Goal: Task Accomplishment & Management: Manage account settings

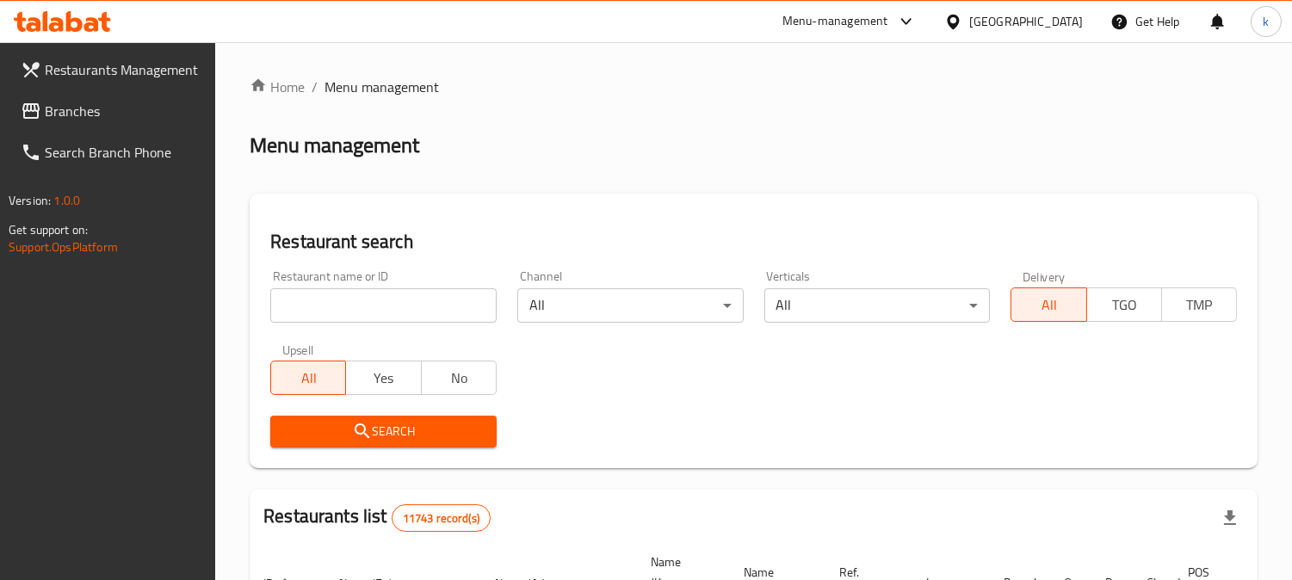
drag, startPoint x: 359, startPoint y: 303, endPoint x: 364, endPoint y: 321, distance: 18.8
click at [359, 303] on input "search" at bounding box center [383, 305] width 226 height 34
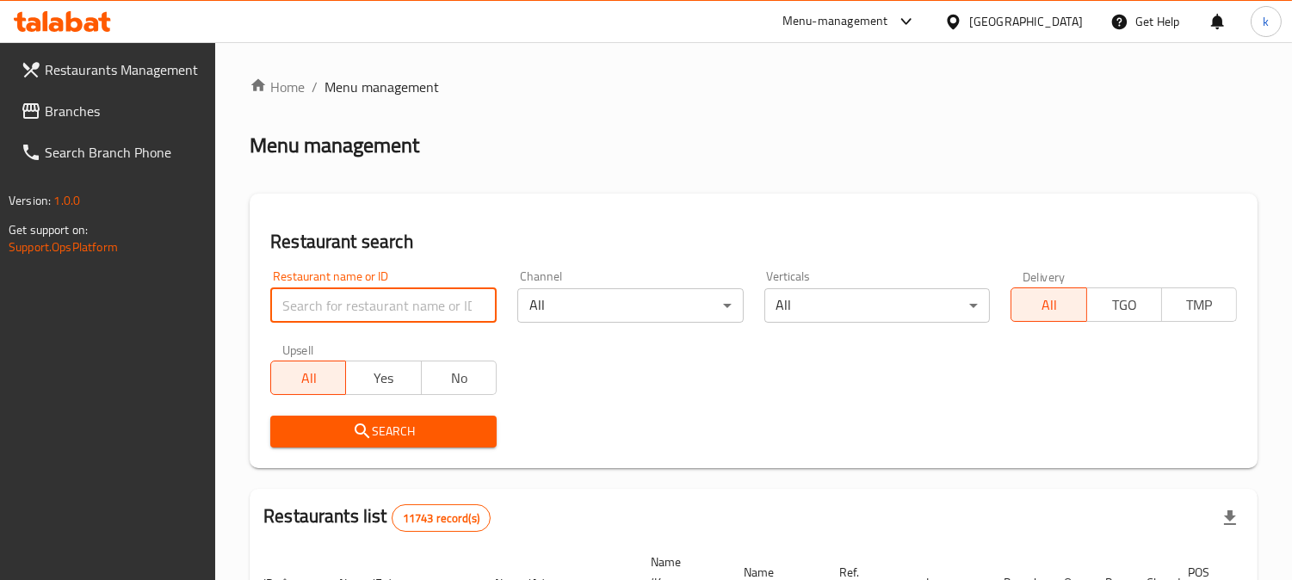
paste input "Gasi Freshi Qubadi"
type input "Gasi Freshi Qubadi"
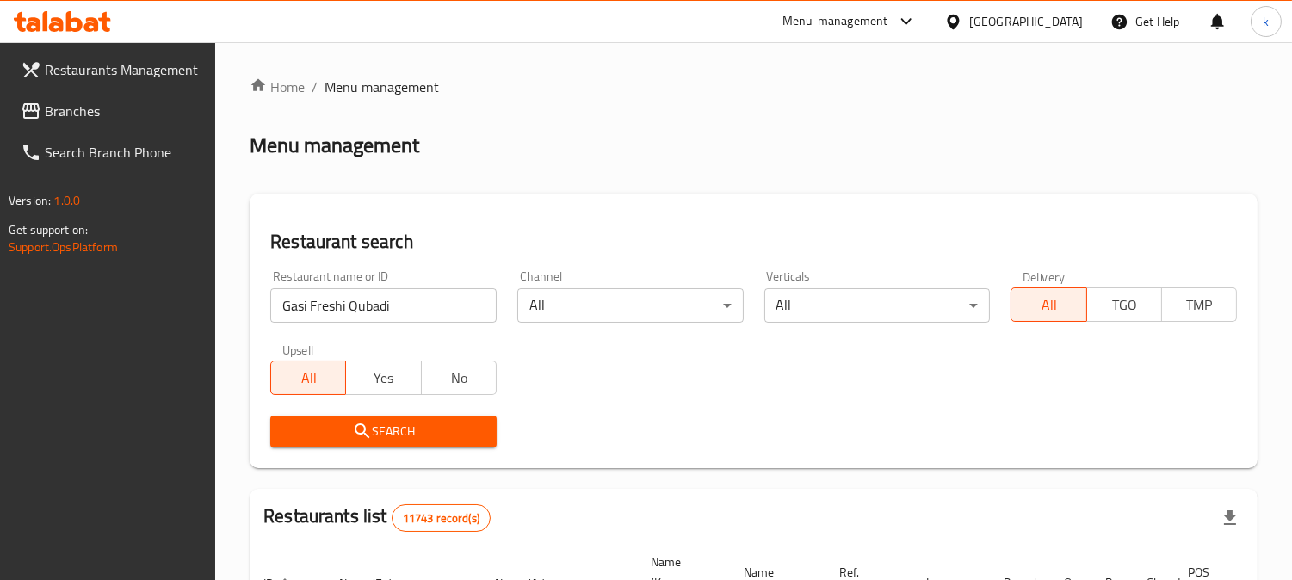
click at [332, 421] on span "Search" at bounding box center [383, 432] width 199 height 22
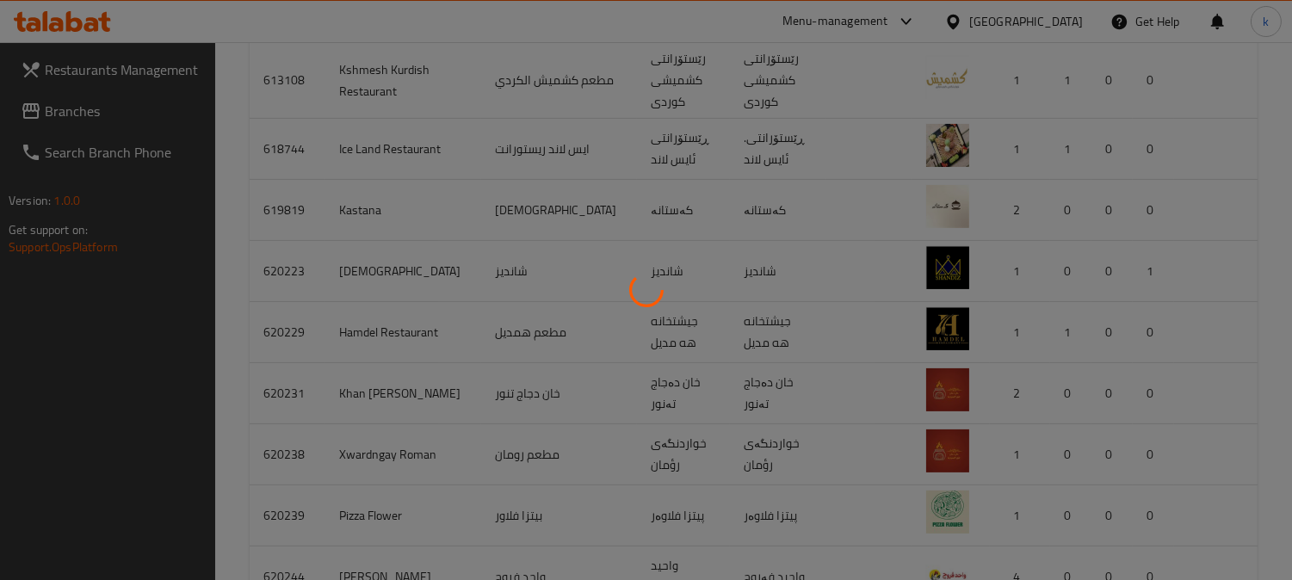
scroll to position [222, 0]
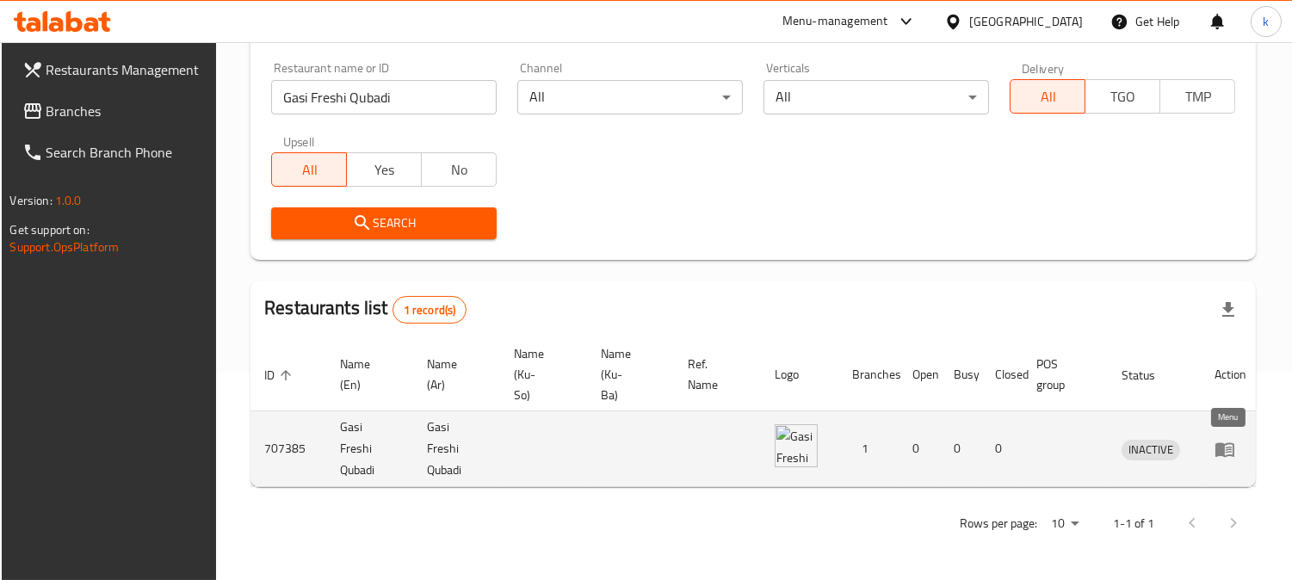
click at [1220, 442] on icon "enhanced table" at bounding box center [1224, 449] width 19 height 15
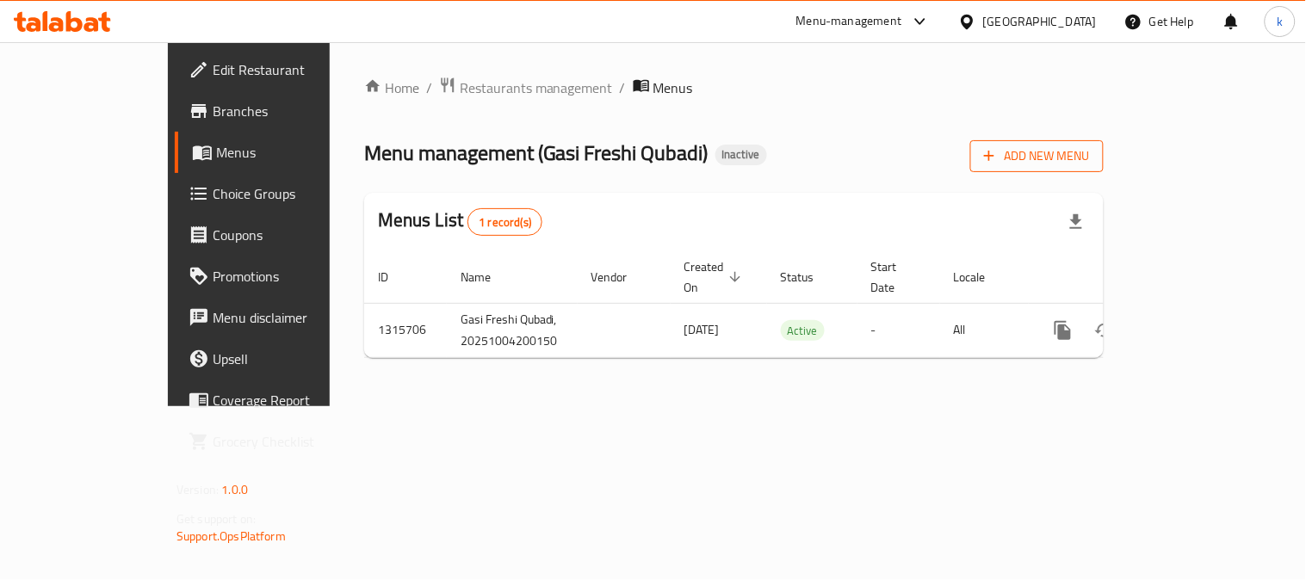
click at [1090, 151] on span "Add New Menu" at bounding box center [1037, 156] width 106 height 22
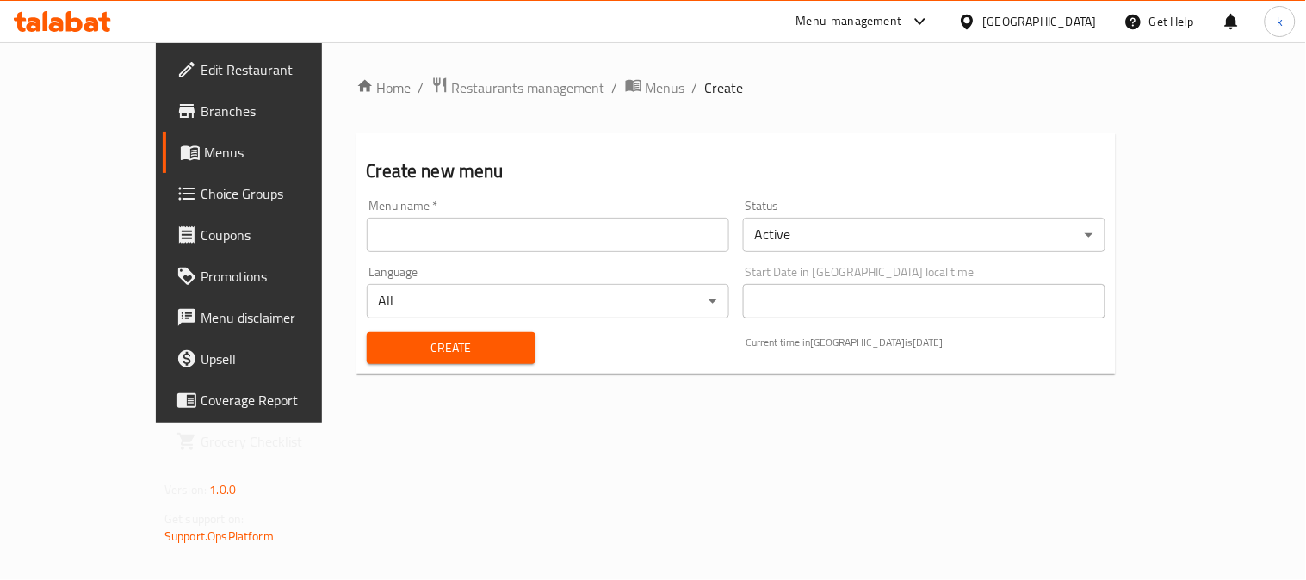
click at [430, 234] on input "text" at bounding box center [548, 235] width 362 height 34
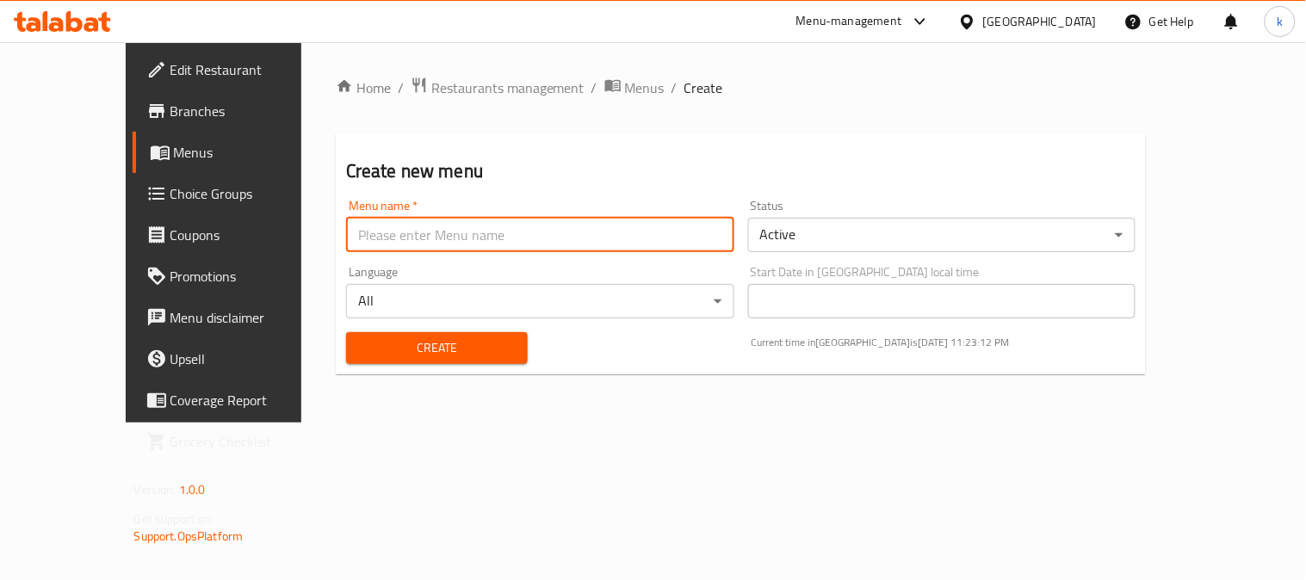
type input "menu"
click at [362, 340] on span "Create" at bounding box center [437, 348] width 154 height 22
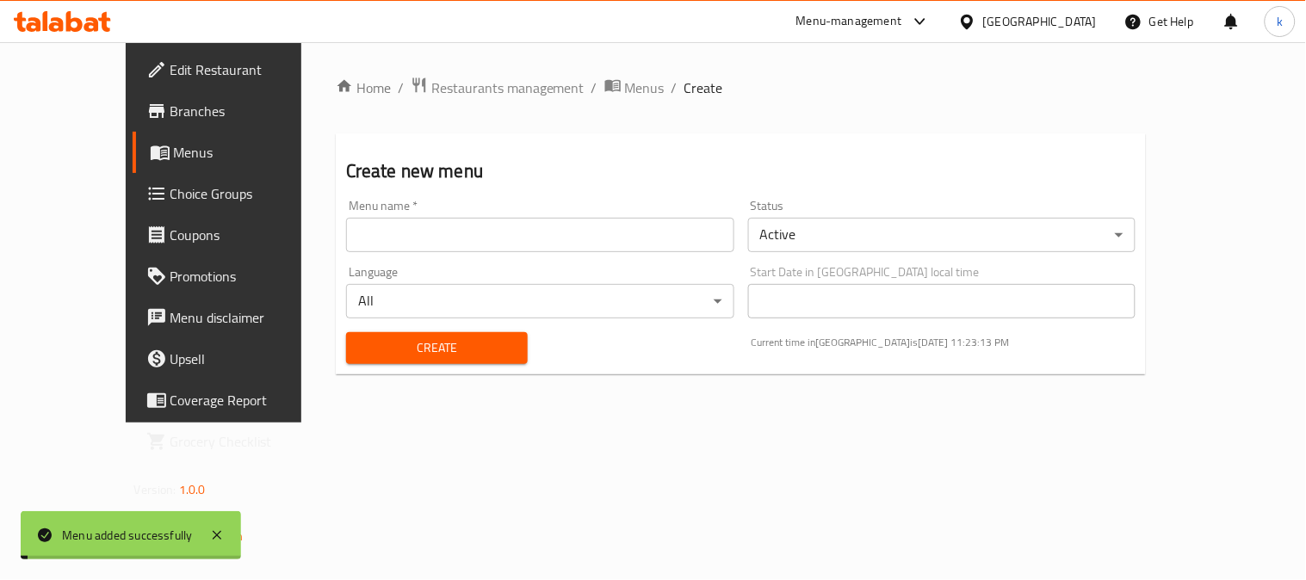
click at [625, 90] on span "Menus" at bounding box center [645, 87] width 40 height 21
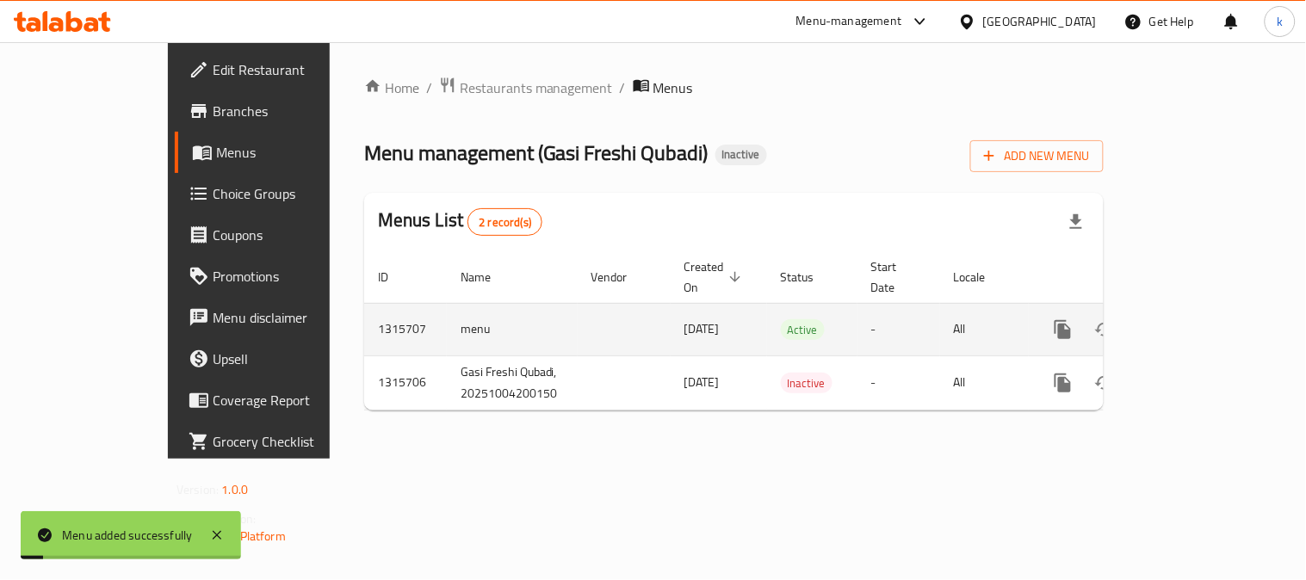
click at [1195, 322] on icon "enhanced table" at bounding box center [1186, 329] width 15 height 15
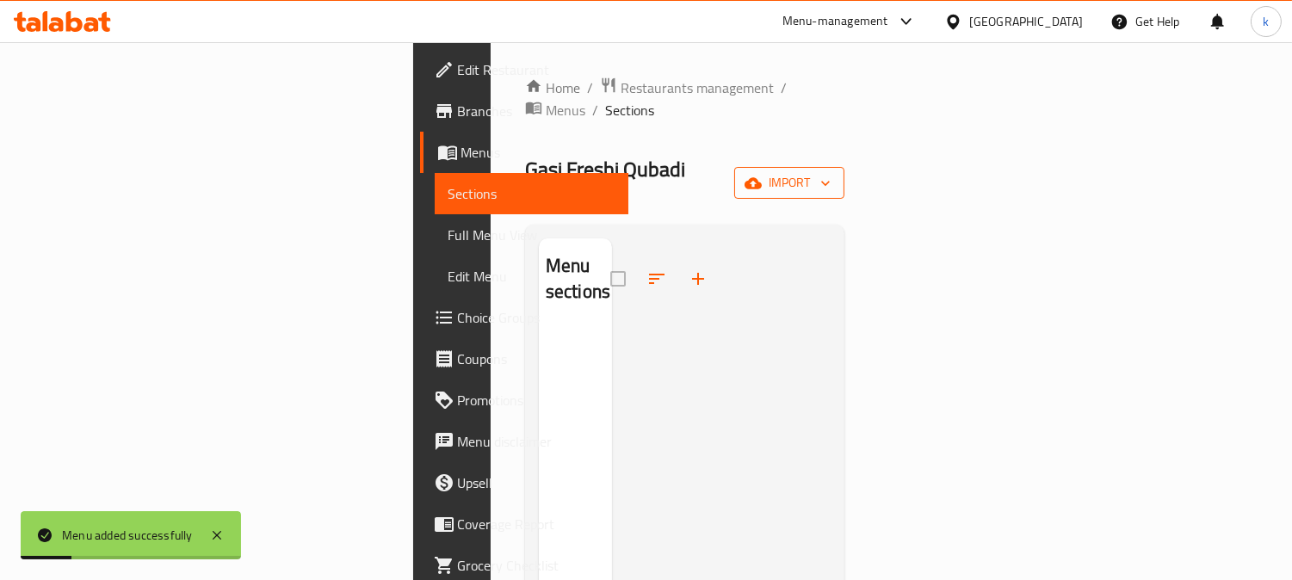
click at [844, 167] on button "import" at bounding box center [789, 183] width 110 height 32
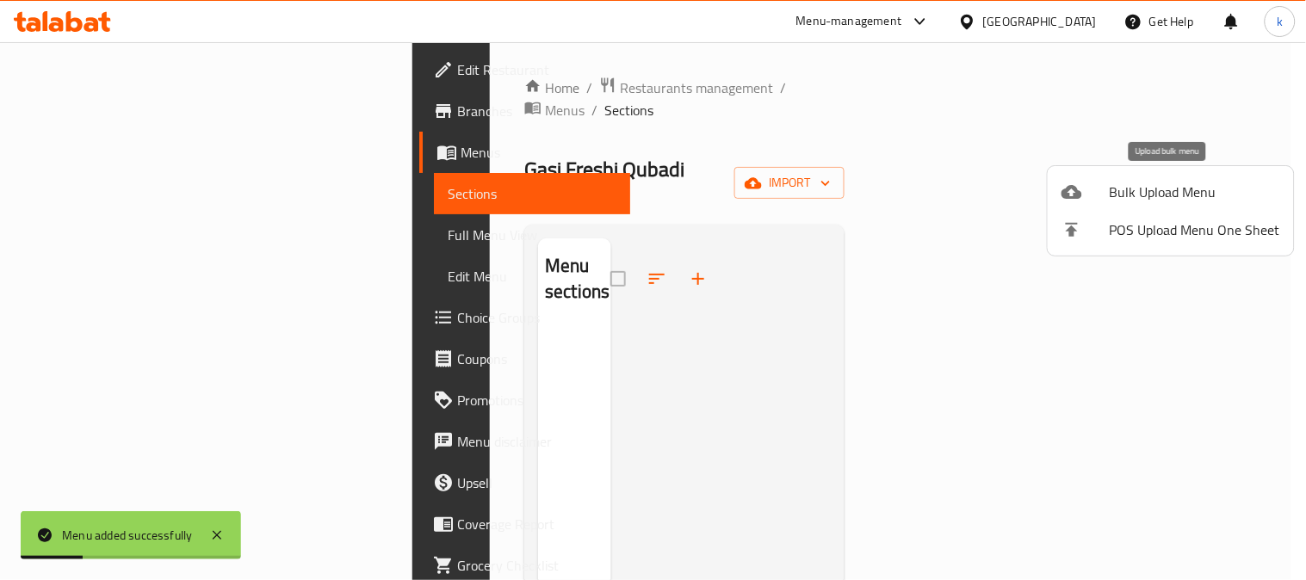
click at [1138, 183] on span "Bulk Upload Menu" at bounding box center [1194, 192] width 170 height 21
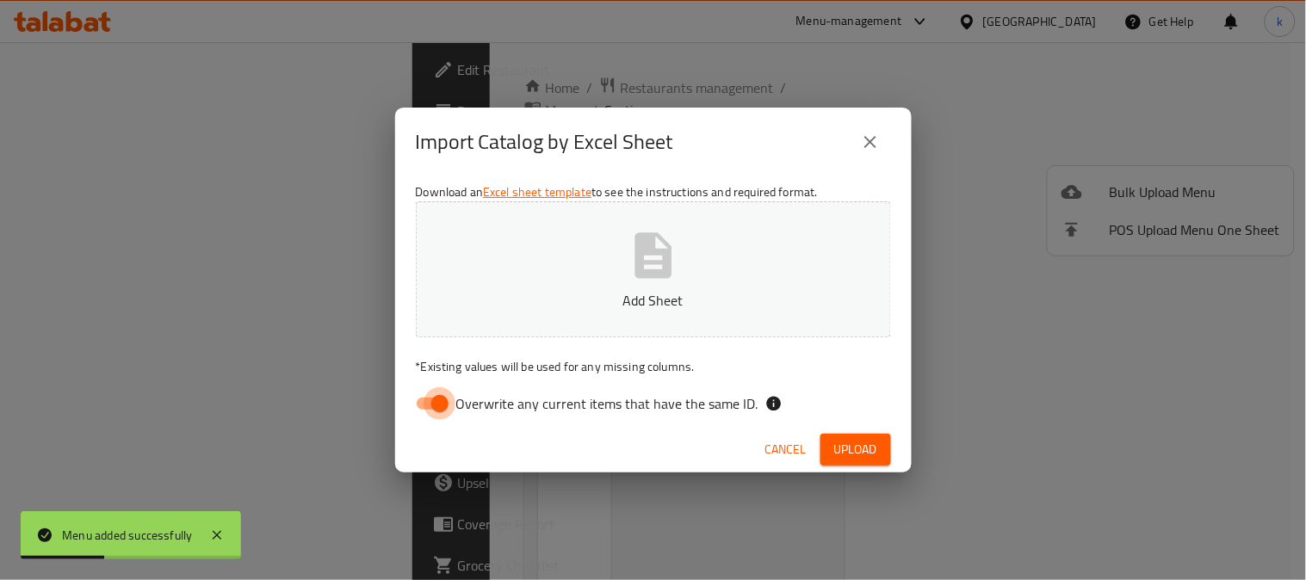
drag, startPoint x: 427, startPoint y: 398, endPoint x: 538, endPoint y: 269, distance: 170.9
click at [429, 398] on input "Overwrite any current items that have the same ID." at bounding box center [440, 403] width 98 height 33
checkbox input "false"
click at [538, 264] on button "Add Sheet" at bounding box center [653, 269] width 475 height 136
click at [863, 444] on span "Upload" at bounding box center [855, 450] width 43 height 22
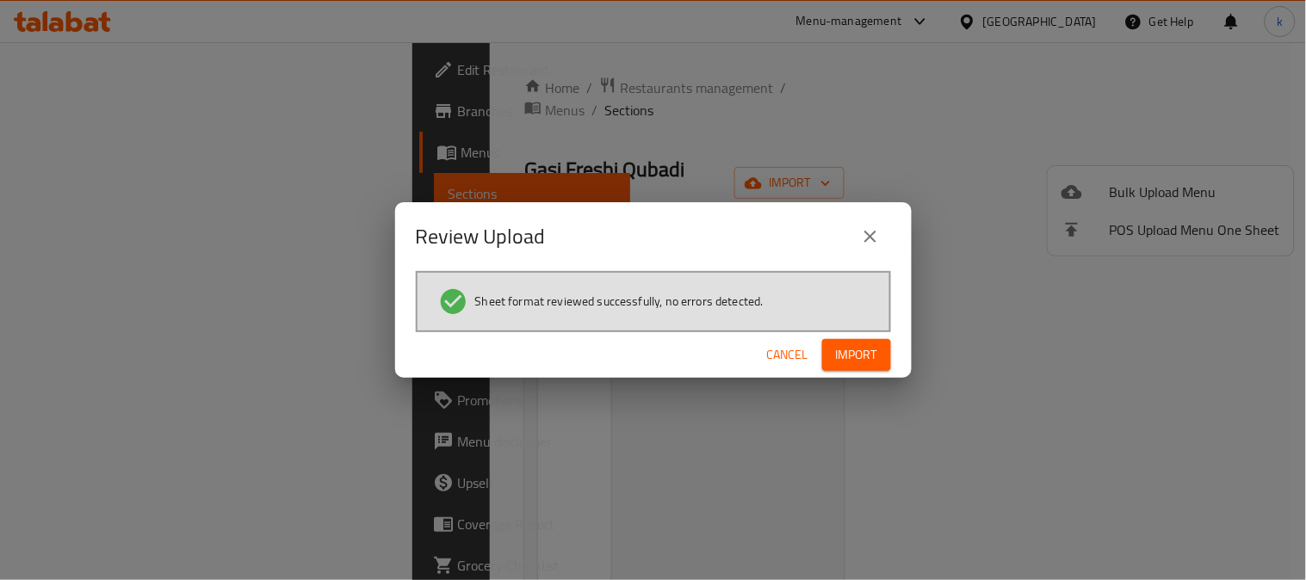
click at [849, 355] on span "Import" at bounding box center [856, 355] width 41 height 22
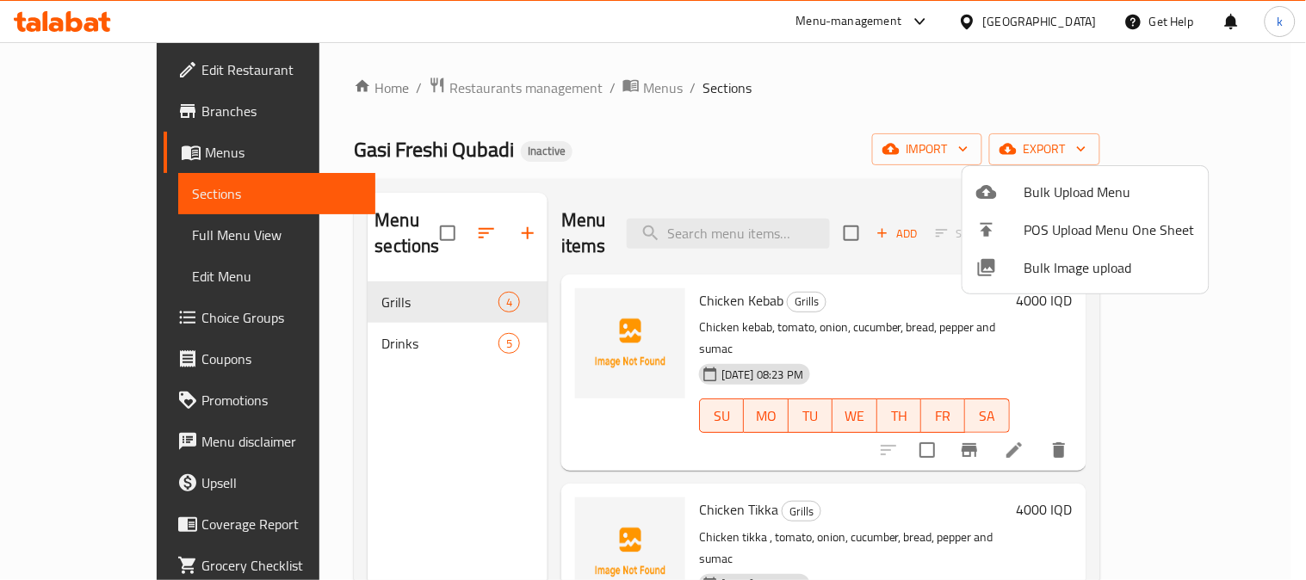
click at [558, 289] on div at bounding box center [653, 290] width 1306 height 580
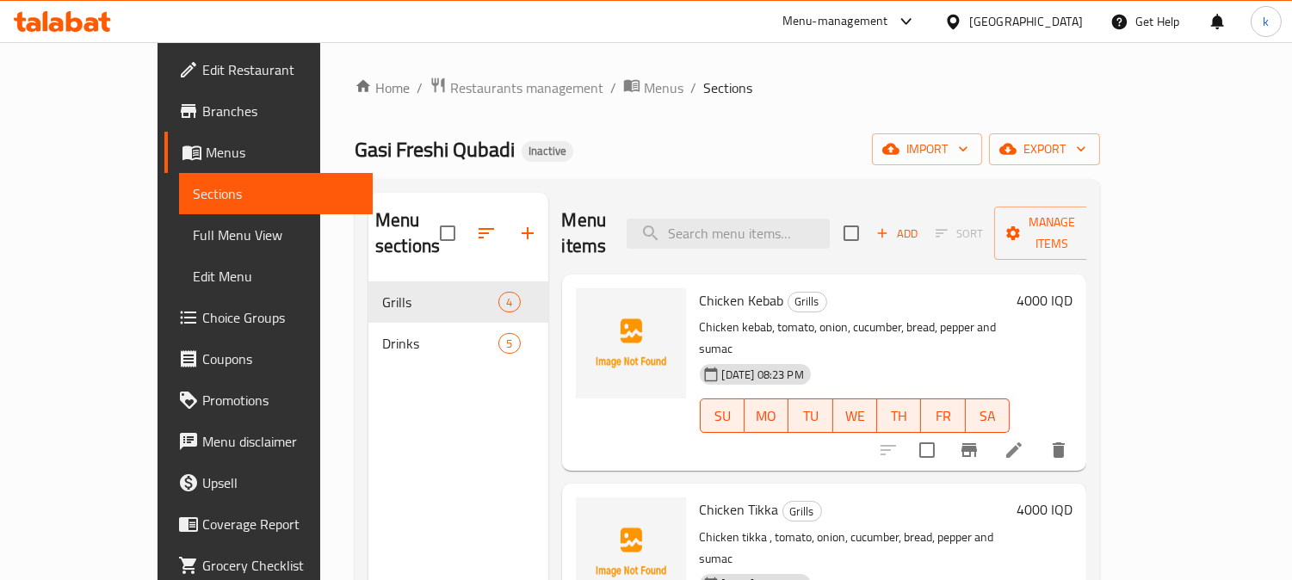
drag, startPoint x: 622, startPoint y: 391, endPoint x: 560, endPoint y: 314, distance: 98.5
click at [622, 390] on div at bounding box center [631, 372] width 124 height 182
click at [591, 304] on icon "upload picture" at bounding box center [599, 311] width 17 height 15
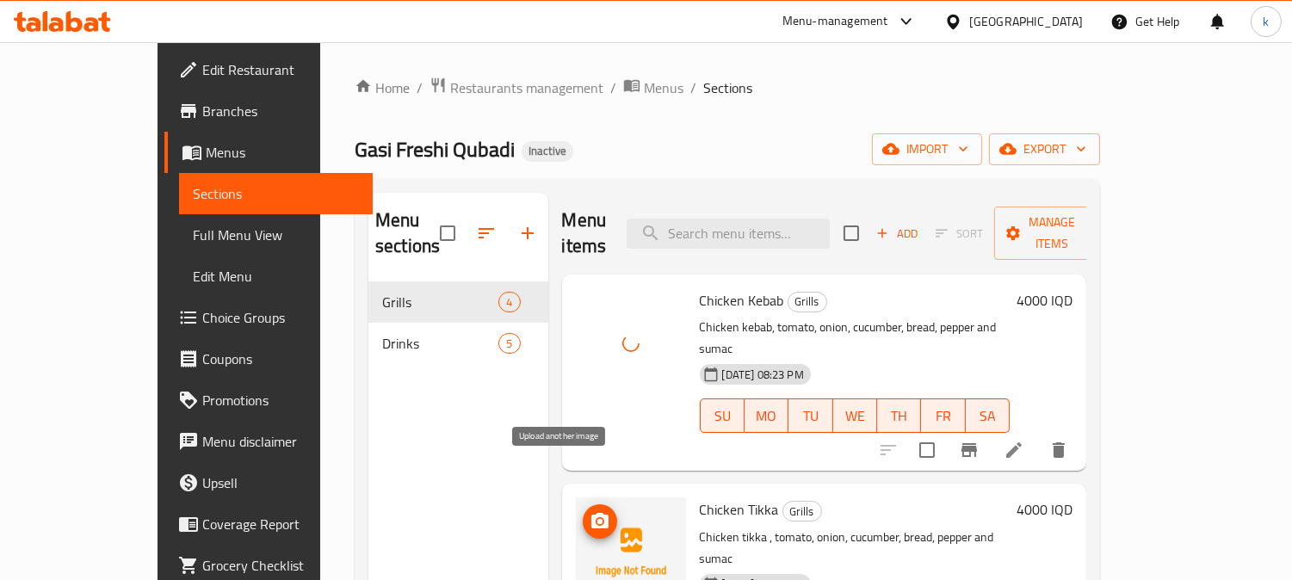
click at [583, 511] on span "upload picture" at bounding box center [600, 521] width 34 height 21
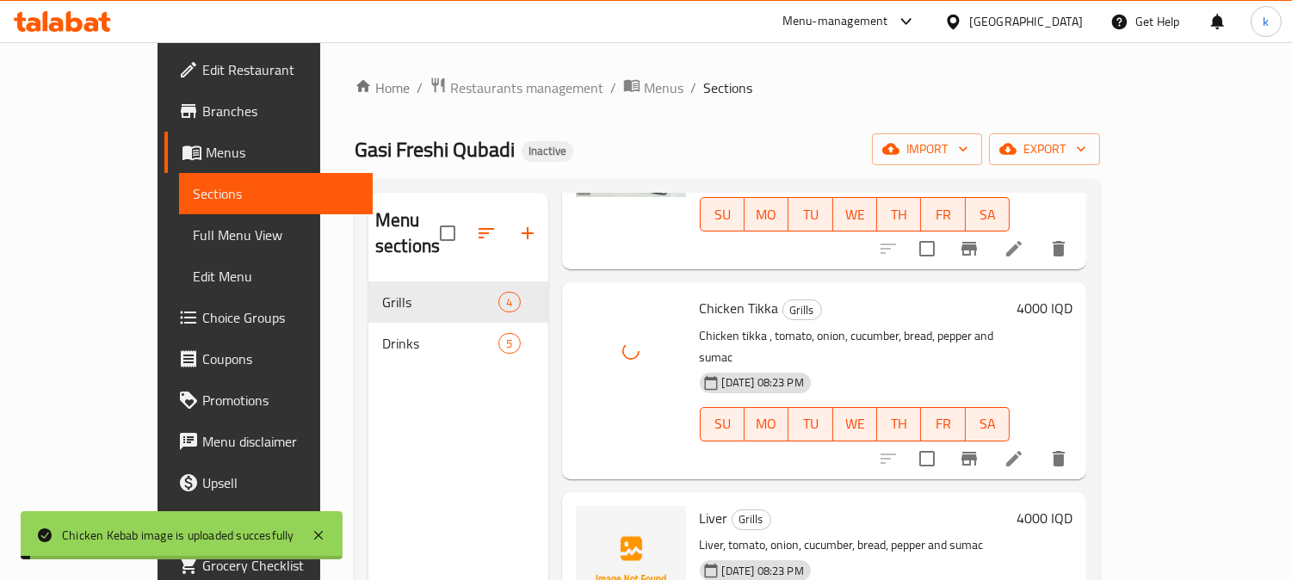
scroll to position [213, 0]
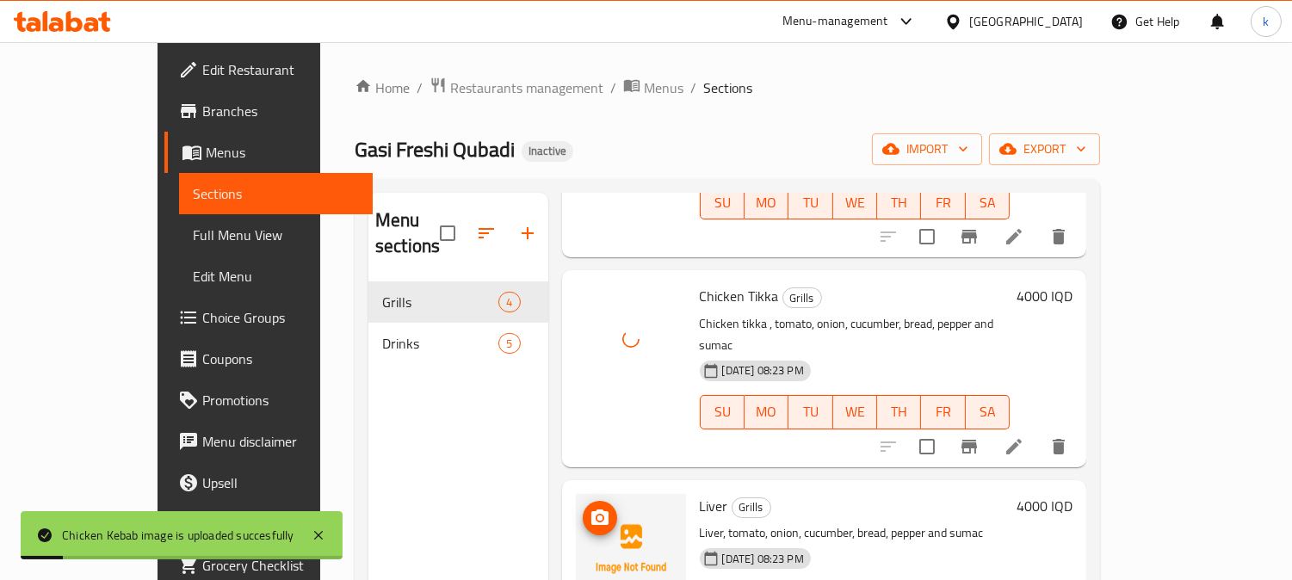
click at [583, 501] on button "upload picture" at bounding box center [600, 518] width 34 height 34
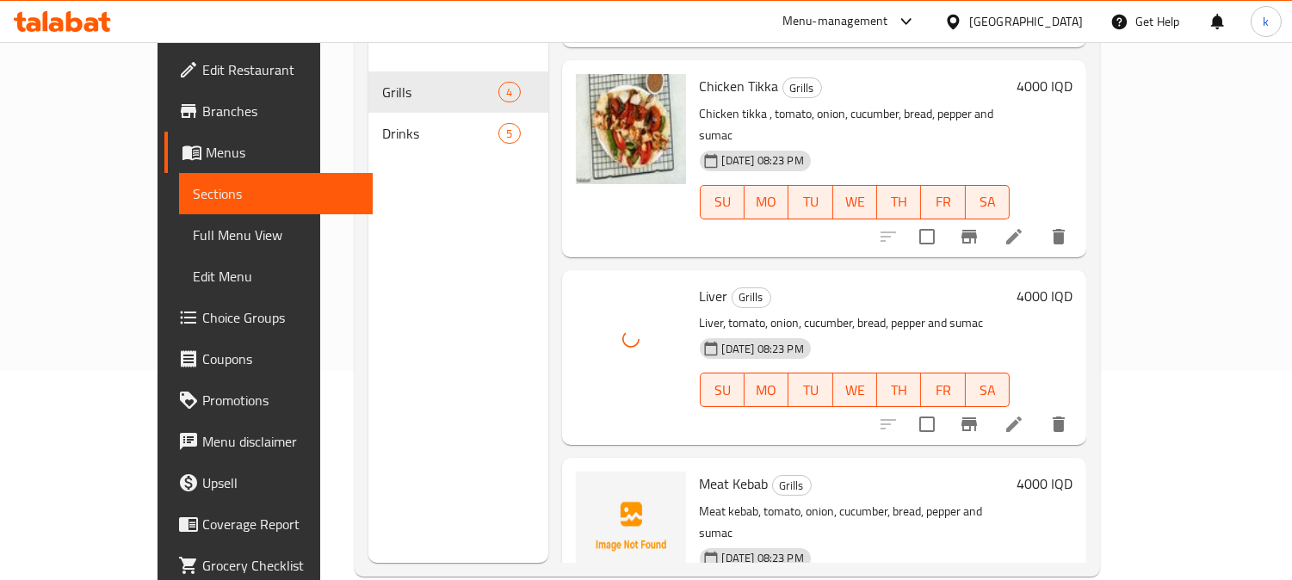
scroll to position [241, 0]
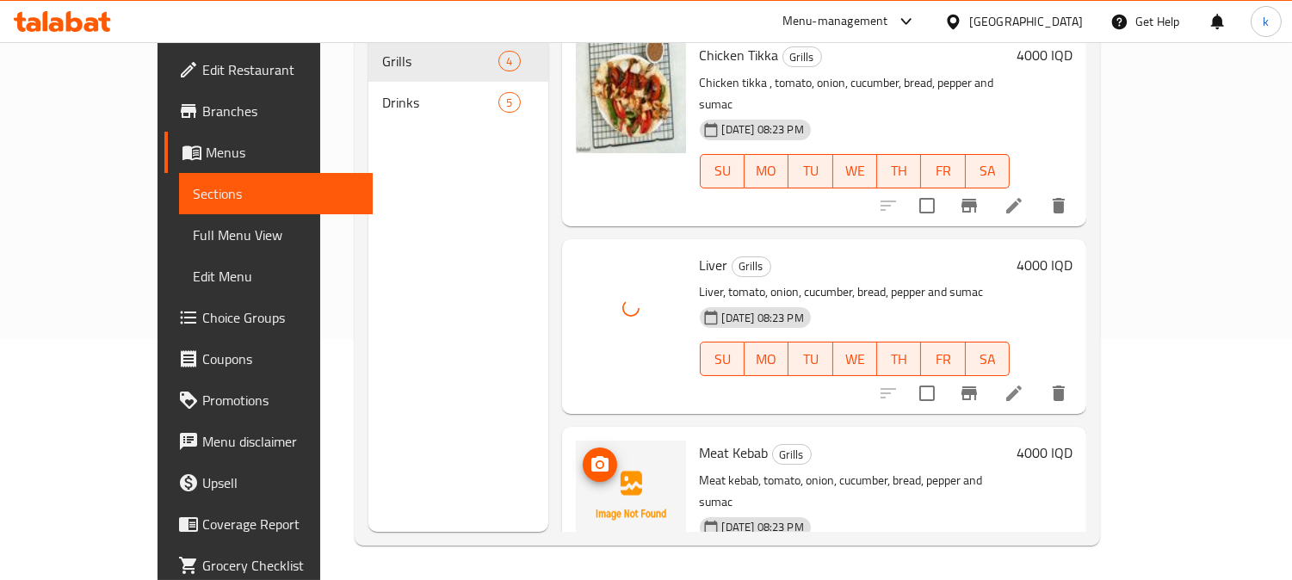
click at [596, 462] on circle "upload picture" at bounding box center [598, 464] width 5 height 5
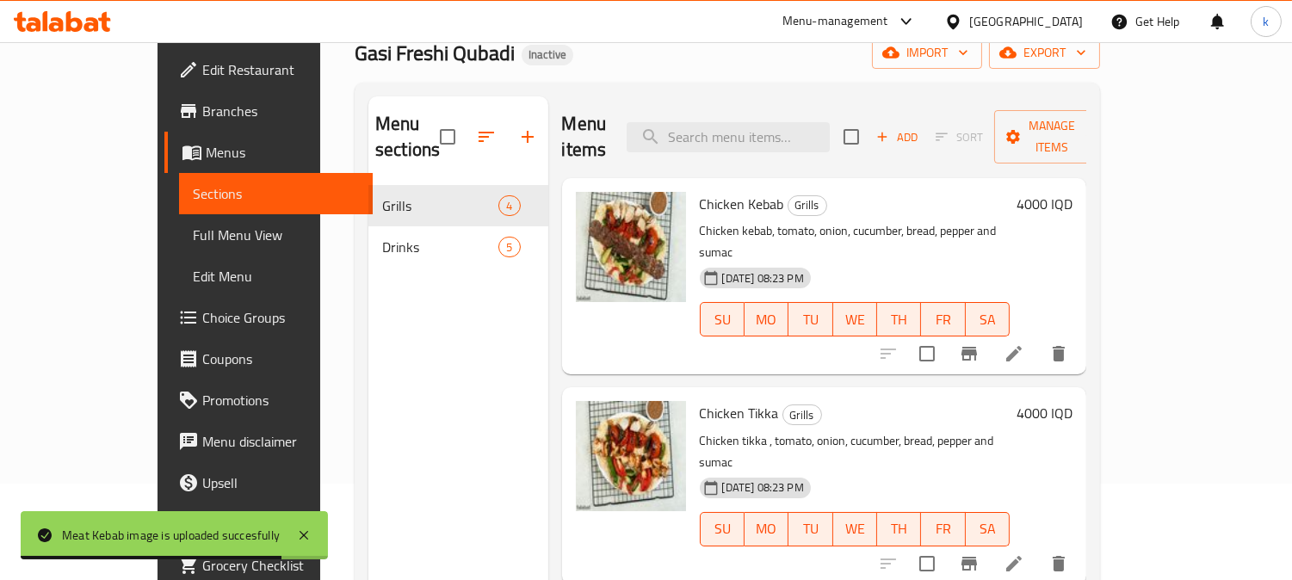
scroll to position [0, 0]
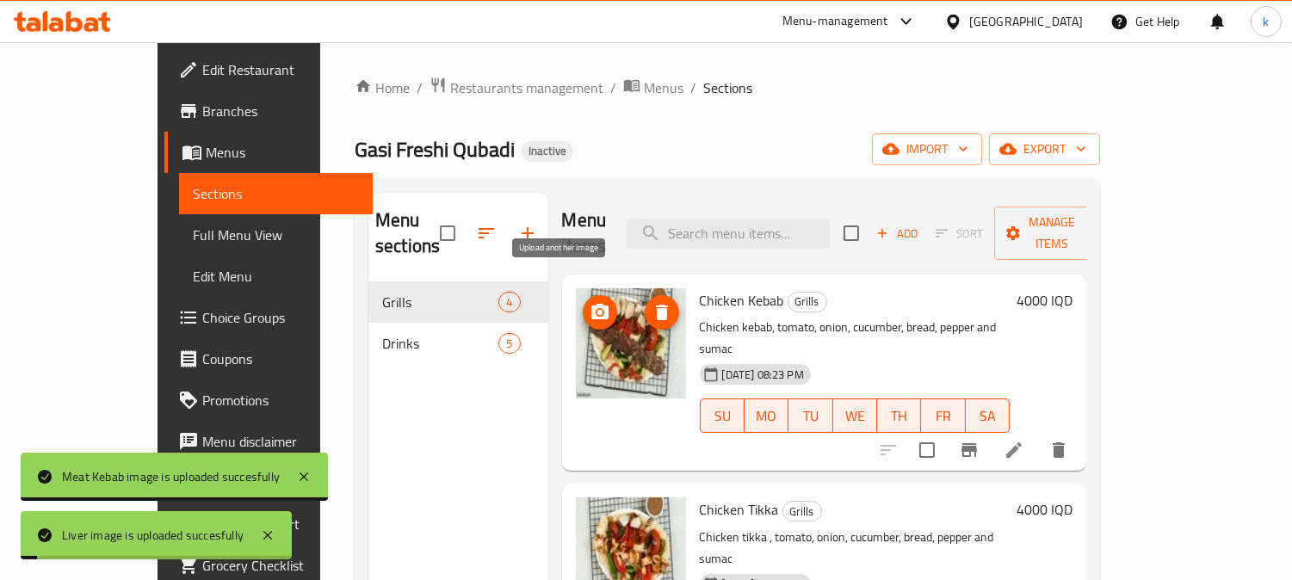
click at [583, 302] on span "upload picture" at bounding box center [600, 312] width 34 height 21
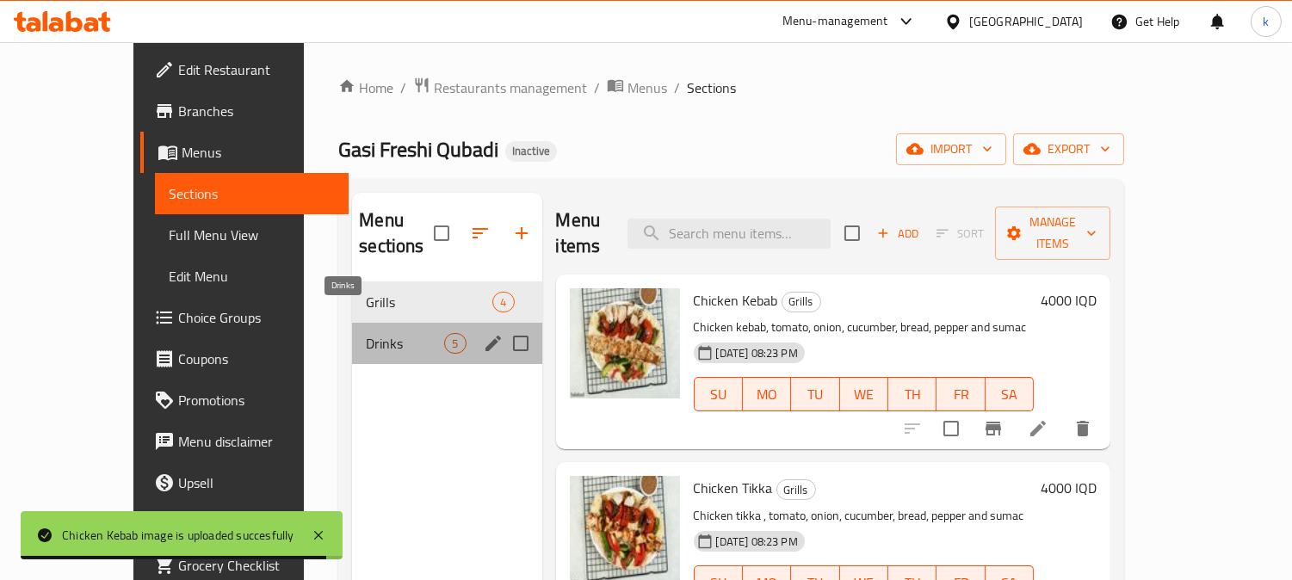
click at [366, 333] on span "Drinks" at bounding box center [405, 343] width 78 height 21
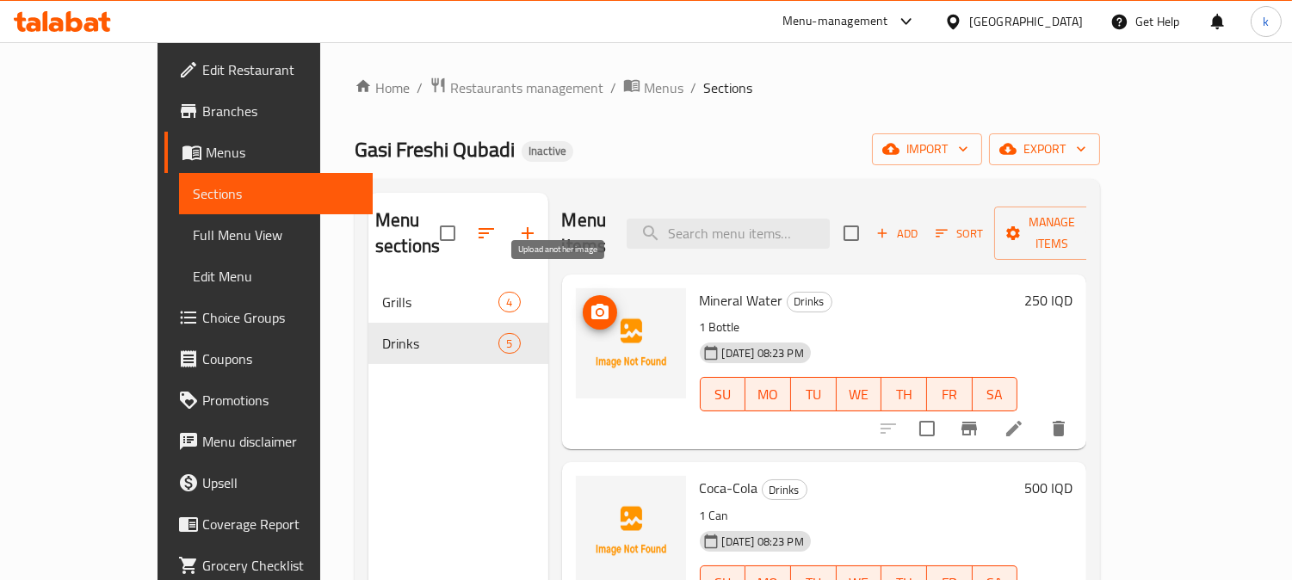
click at [590, 302] on icon "upload picture" at bounding box center [600, 312] width 21 height 21
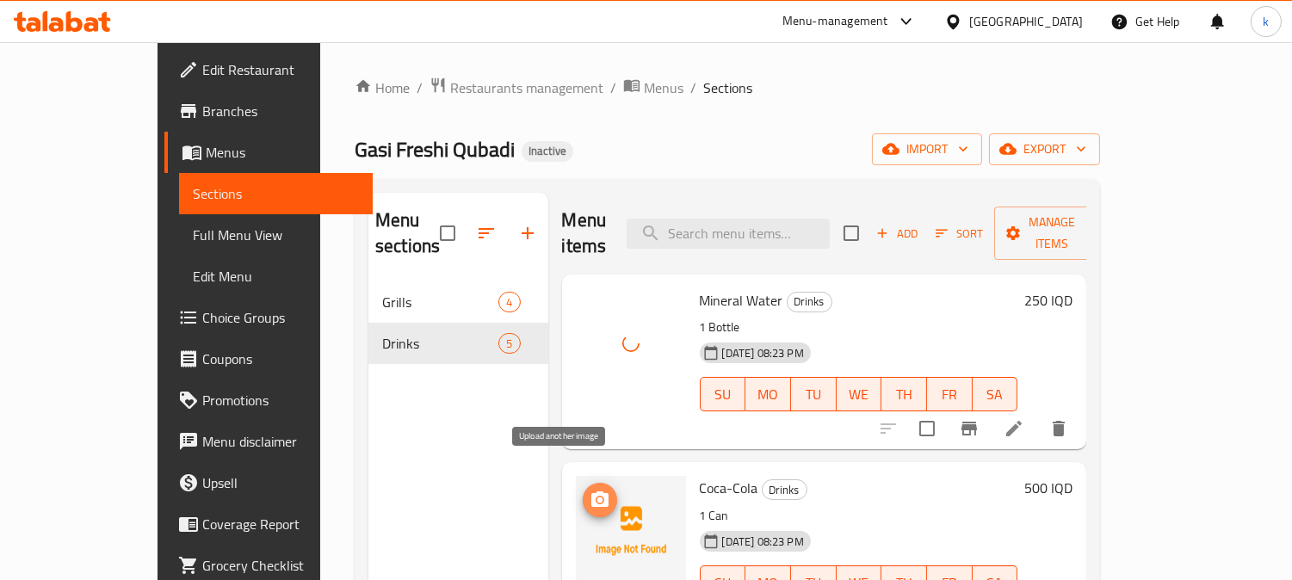
click at [590, 490] on icon "upload picture" at bounding box center [600, 500] width 21 height 21
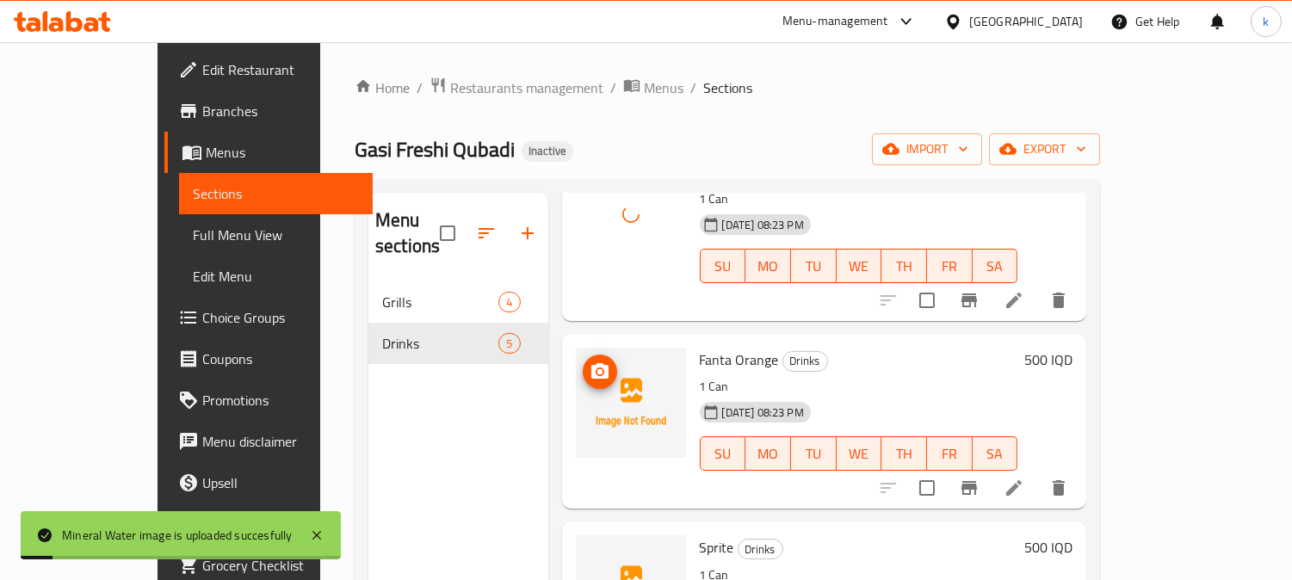
scroll to position [318, 0]
click at [591, 361] on icon "upload picture" at bounding box center [599, 368] width 17 height 15
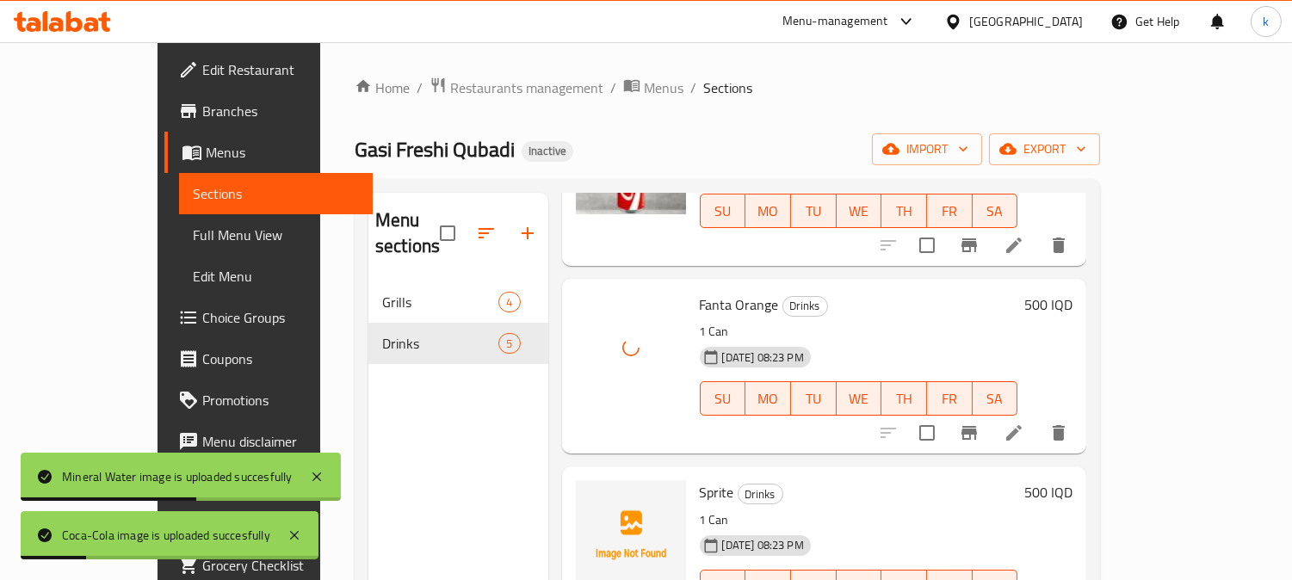
scroll to position [401, 0]
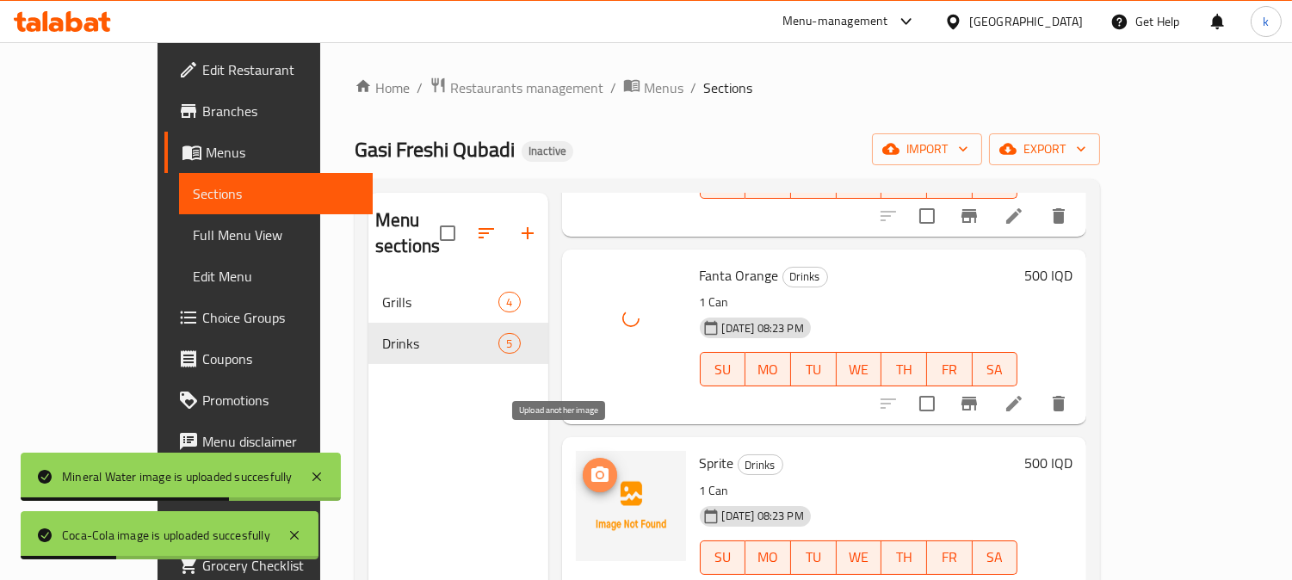
click at [591, 466] on icon "upload picture" at bounding box center [599, 473] width 17 height 15
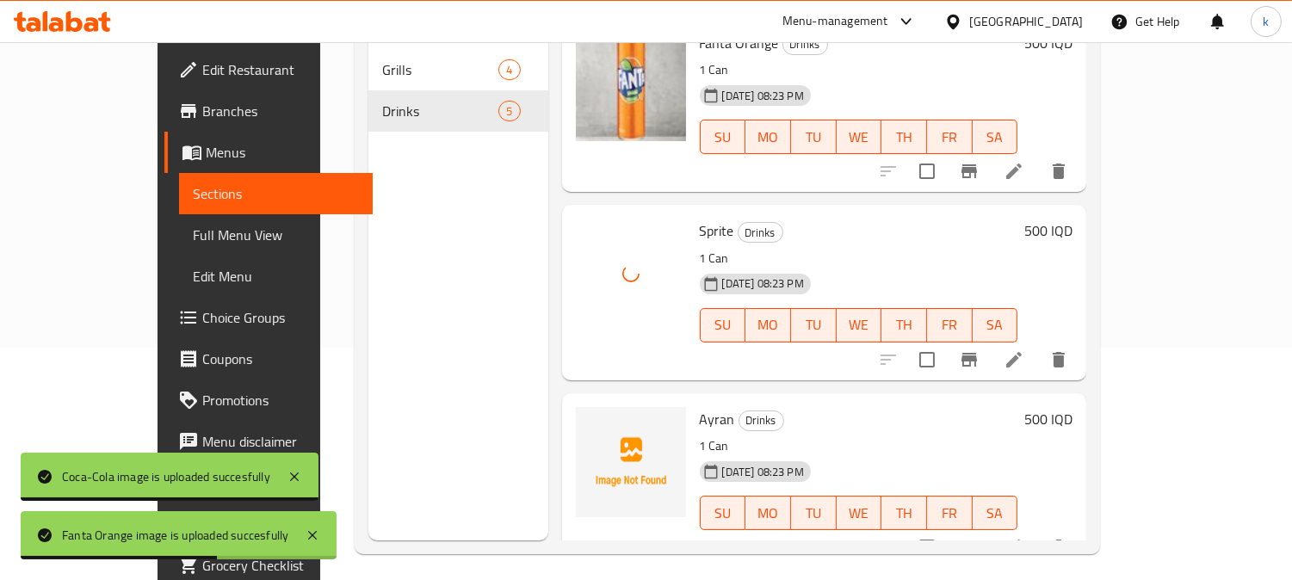
scroll to position [241, 0]
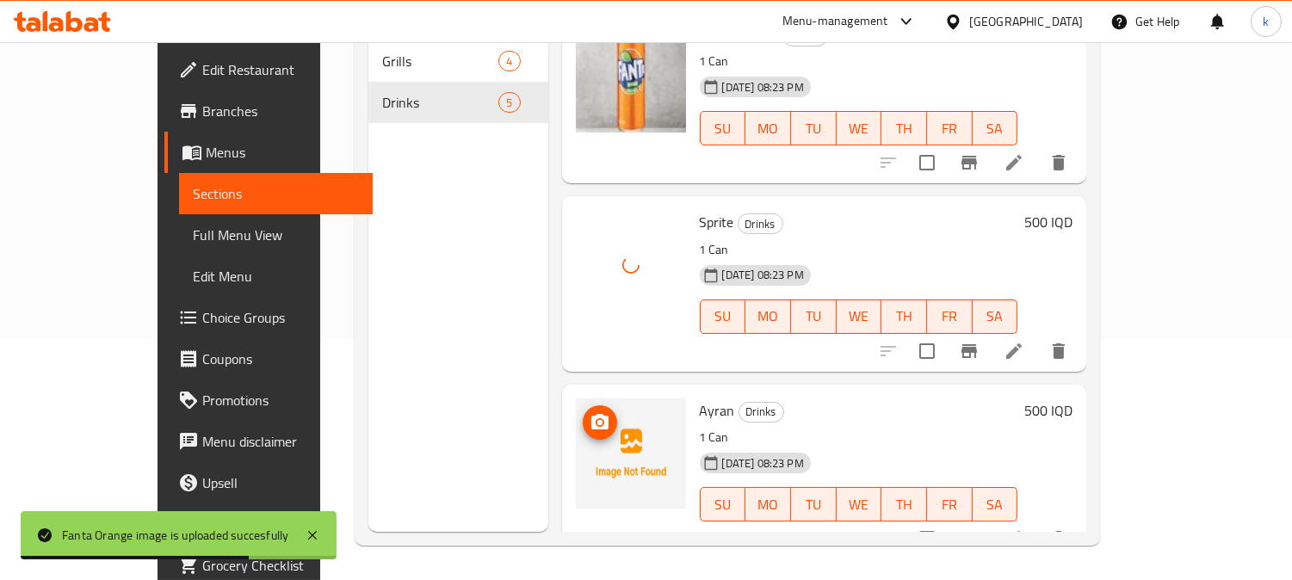
click at [583, 409] on button "upload picture" at bounding box center [600, 422] width 34 height 34
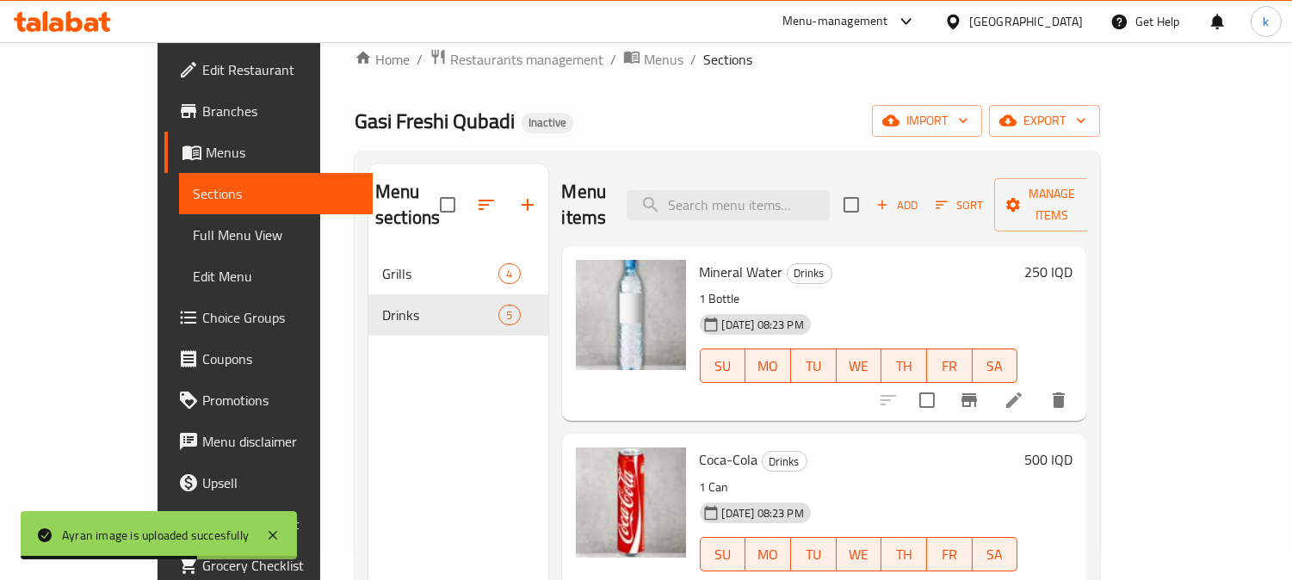
scroll to position [0, 0]
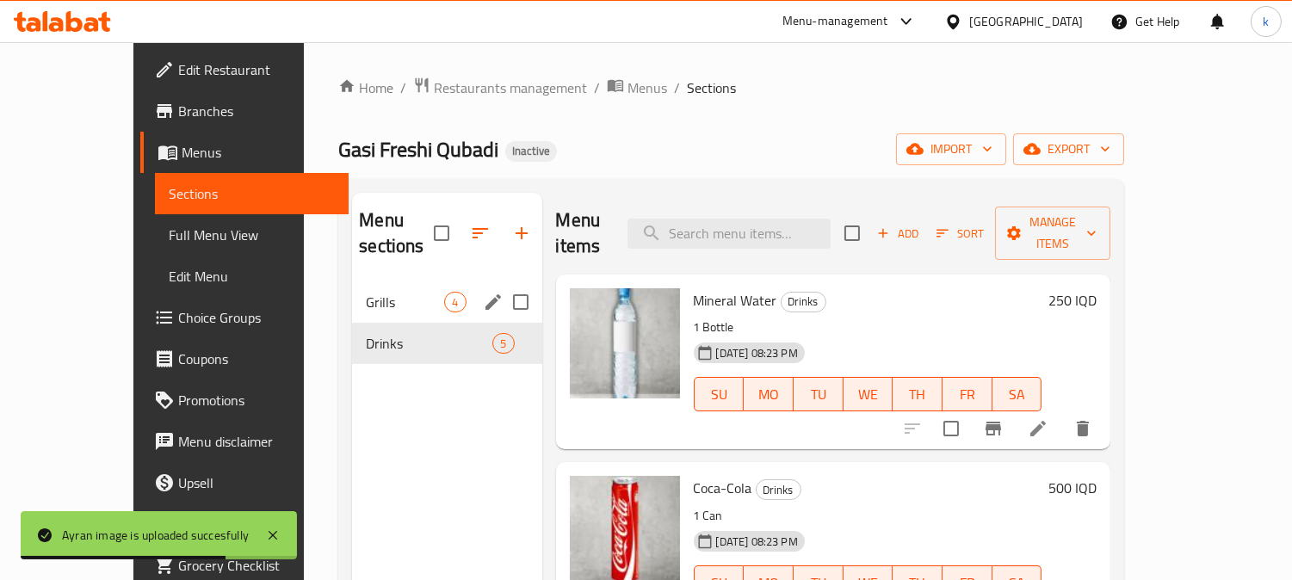
click at [366, 292] on span "Grills" at bounding box center [405, 302] width 78 height 21
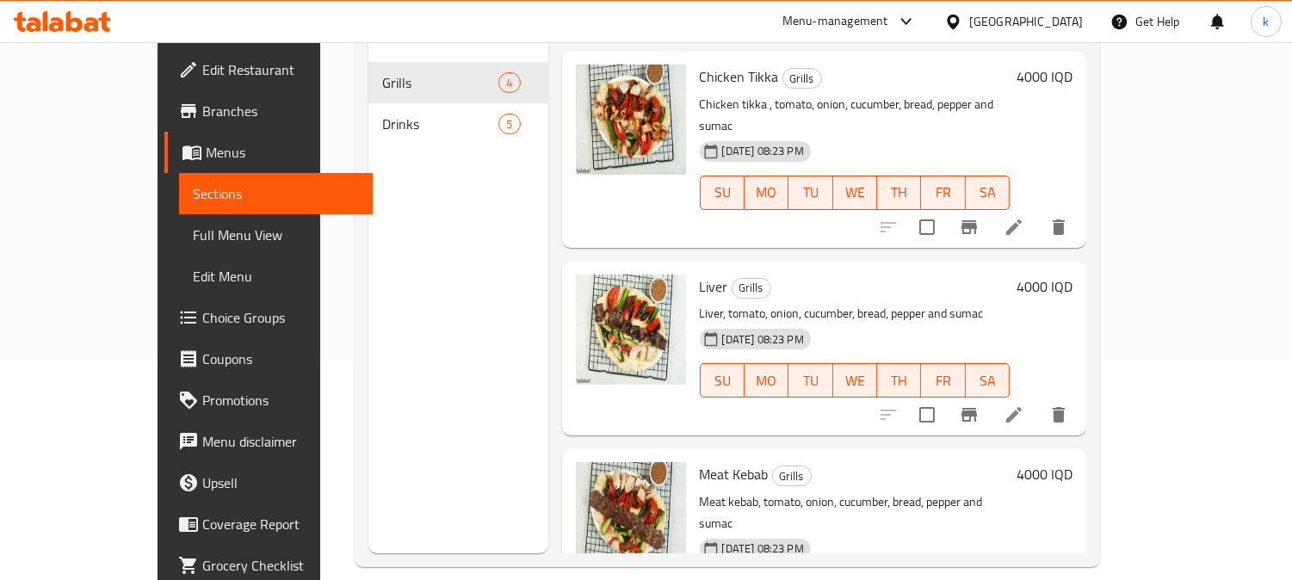
scroll to position [241, 0]
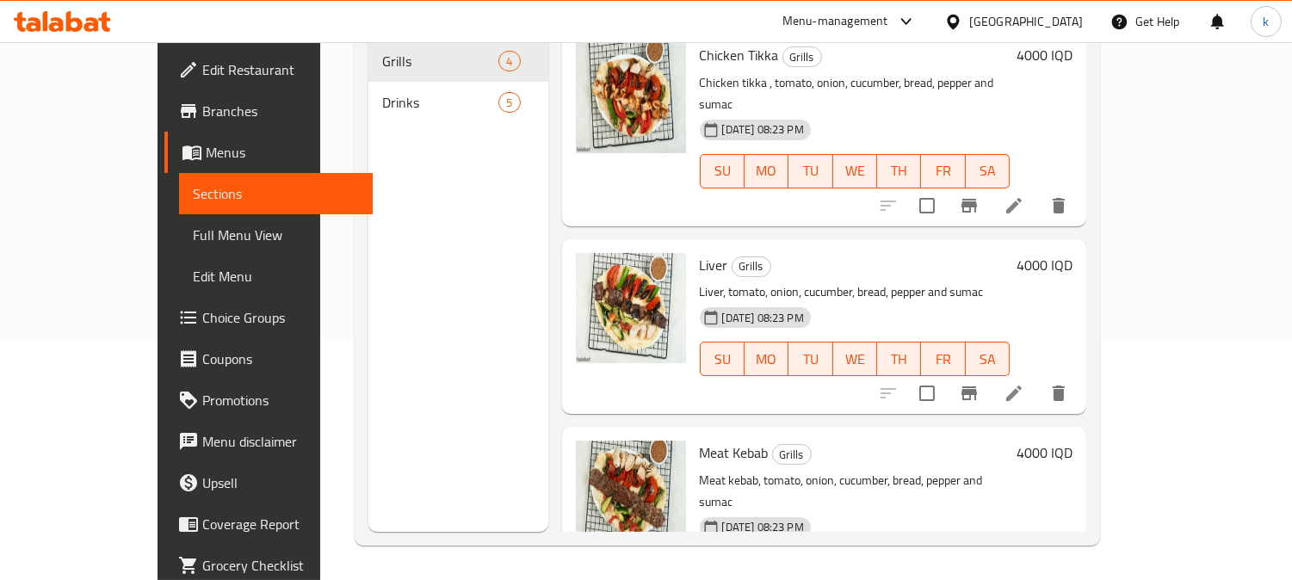
click at [193, 239] on span "Full Menu View" at bounding box center [276, 235] width 167 height 21
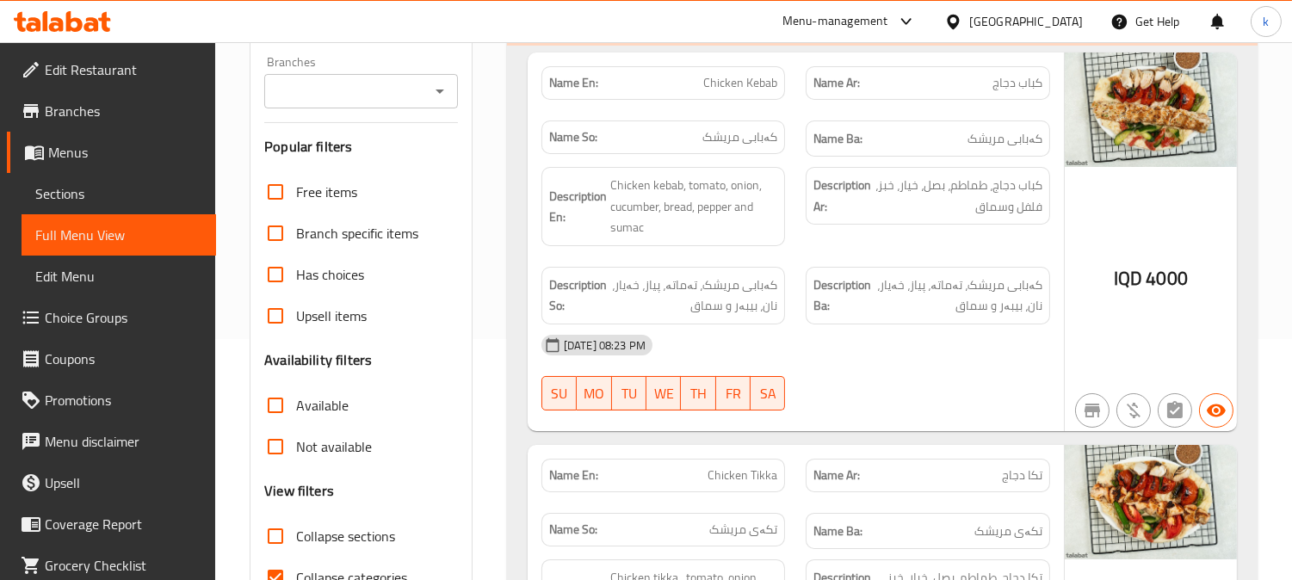
click at [348, 92] on input "Branches" at bounding box center [346, 91] width 155 height 24
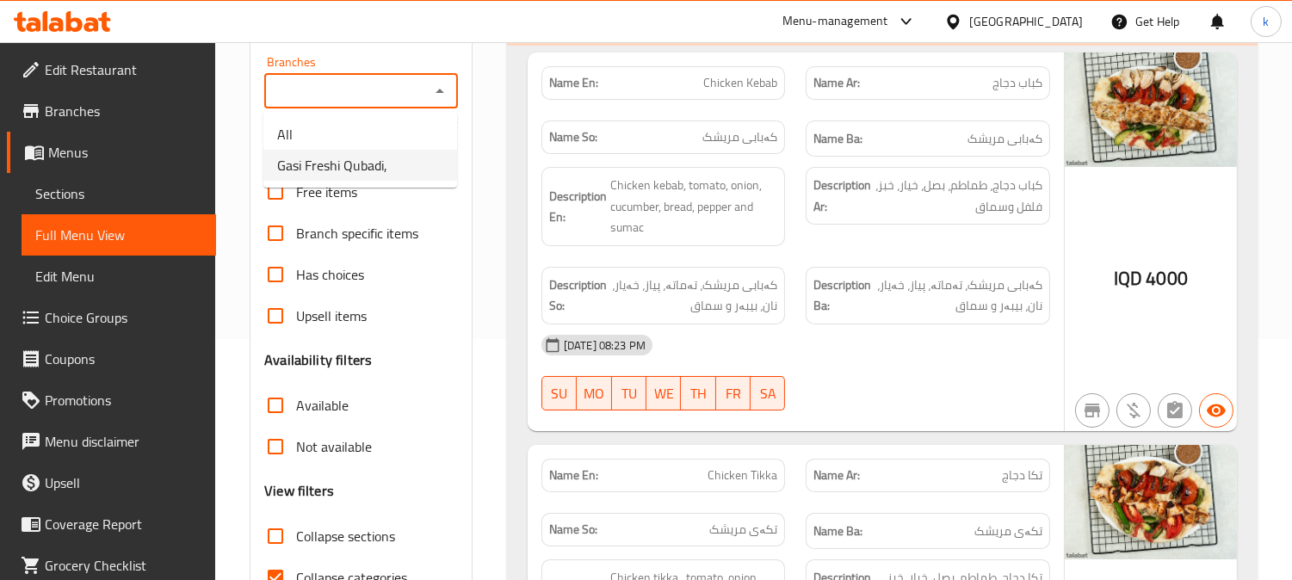
click at [370, 166] on span "Gasi Freshi Qubadi," at bounding box center [332, 165] width 110 height 21
type input "Gasi Freshi Qubadi,"
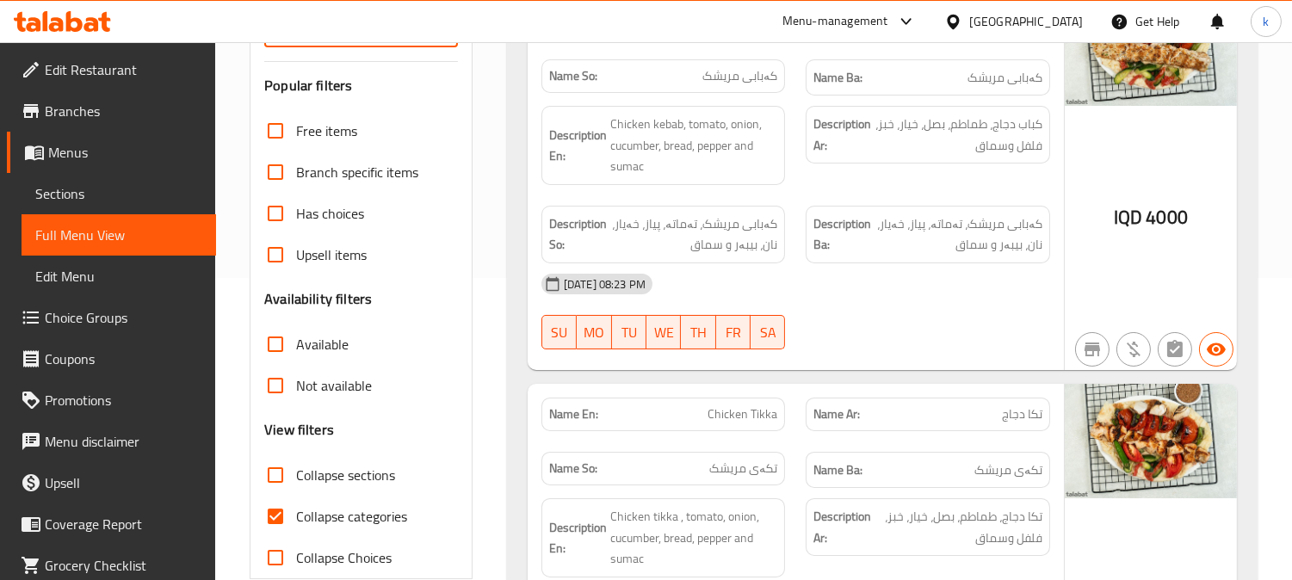
scroll to position [336, 0]
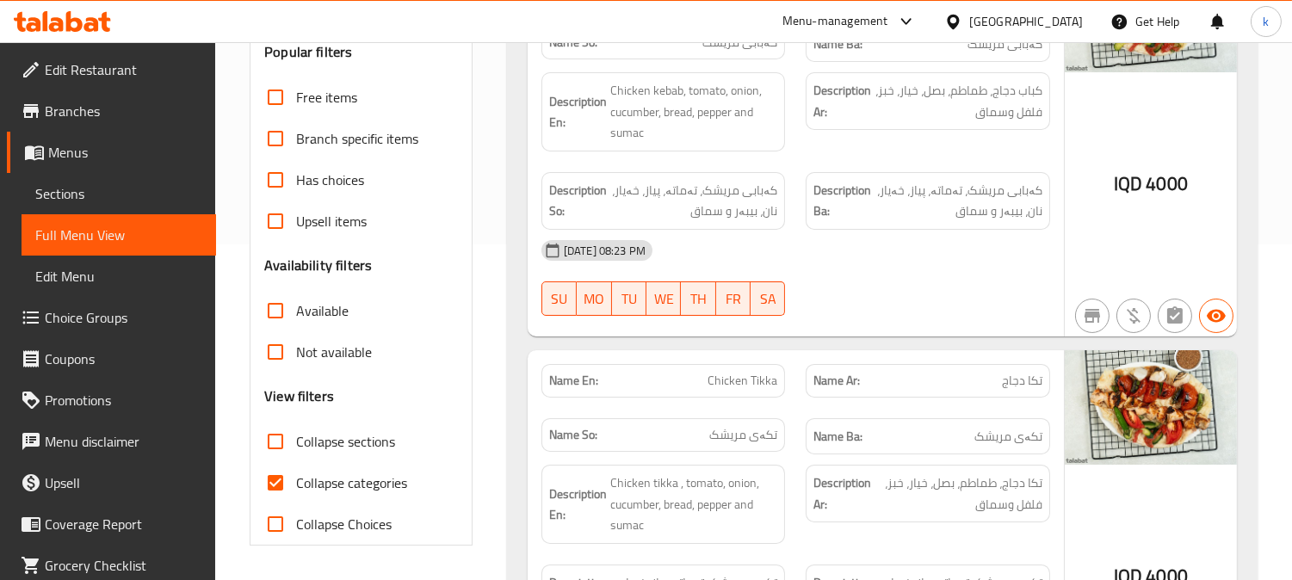
click at [269, 482] on input "Collapse categories" at bounding box center [275, 482] width 41 height 41
checkbox input "false"
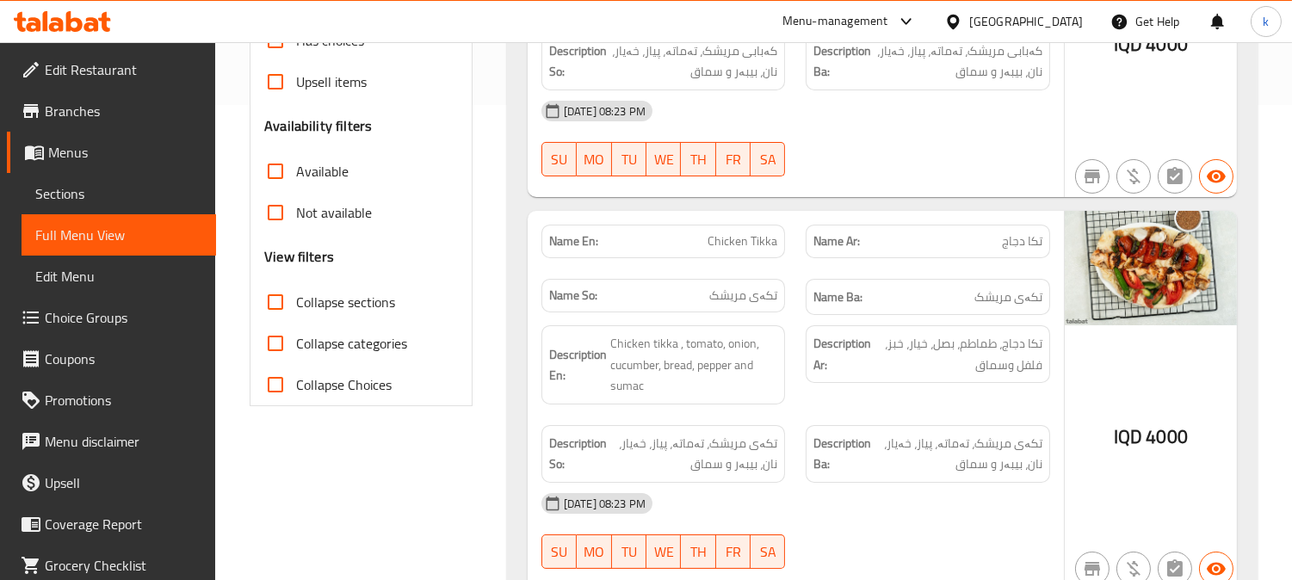
scroll to position [478, 0]
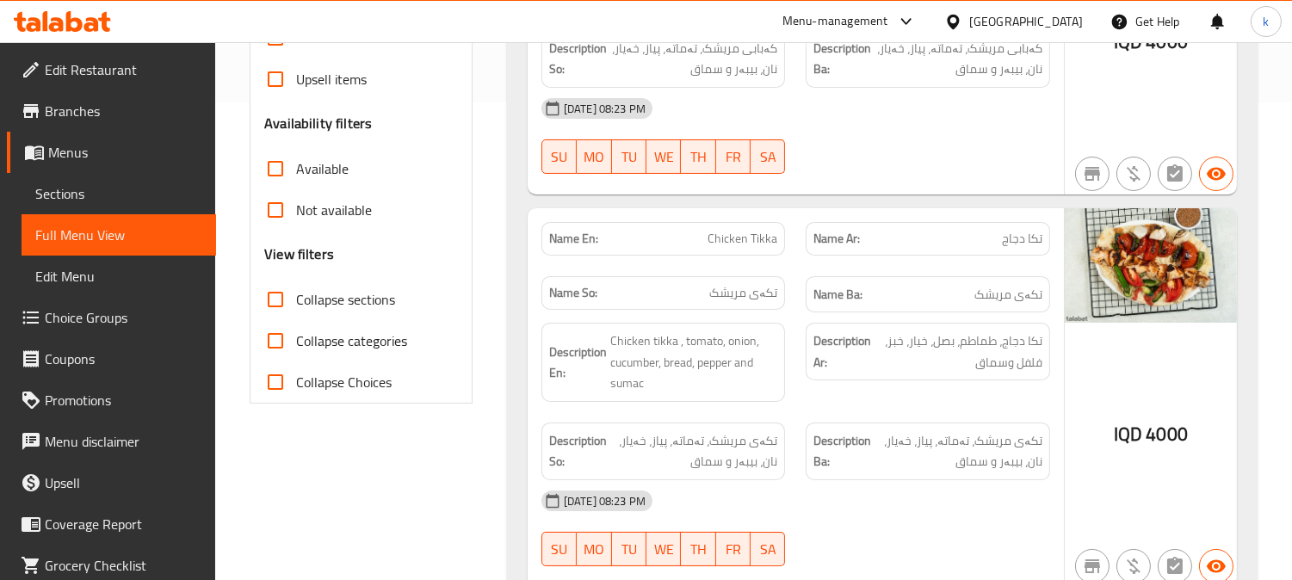
click at [1024, 475] on div "Description Ba: تکەی مریشک، تەماتە، پیاز، خەیار، نان، بیبەر و سماق" at bounding box center [928, 452] width 244 height 58
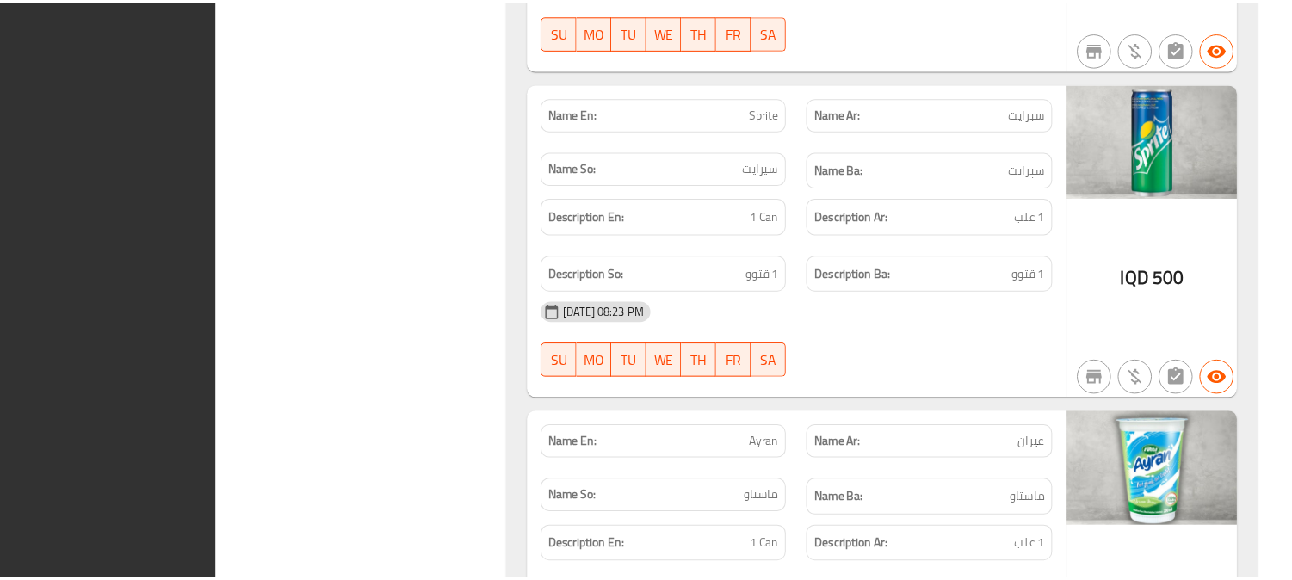
scroll to position [3064, 0]
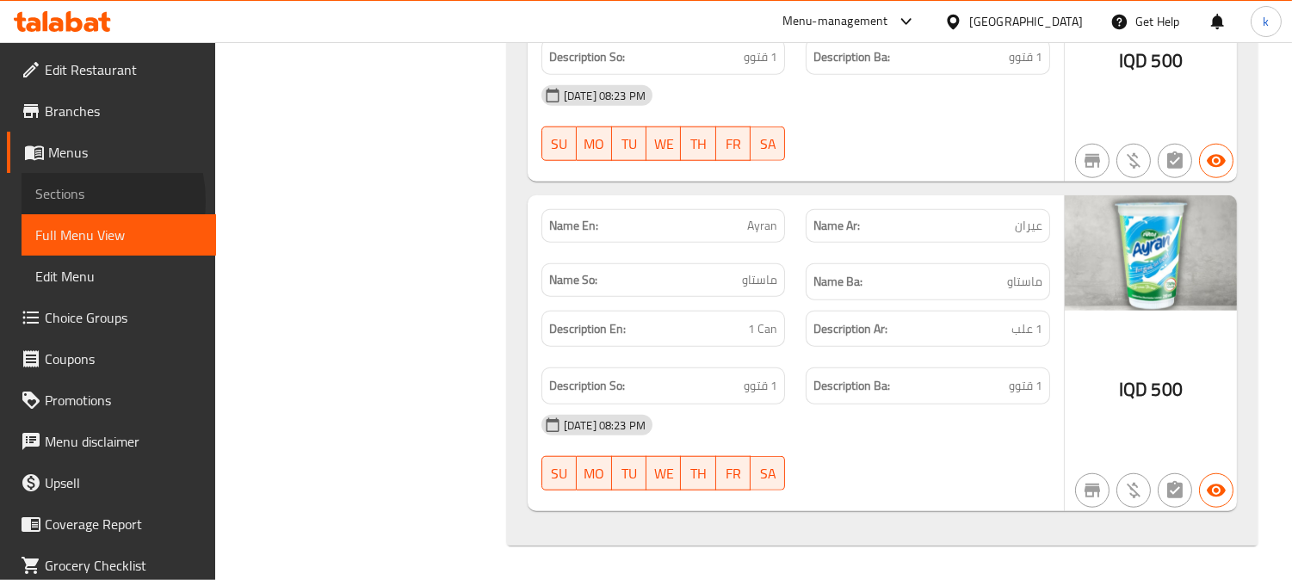
click at [71, 201] on span "Sections" at bounding box center [118, 193] width 167 height 21
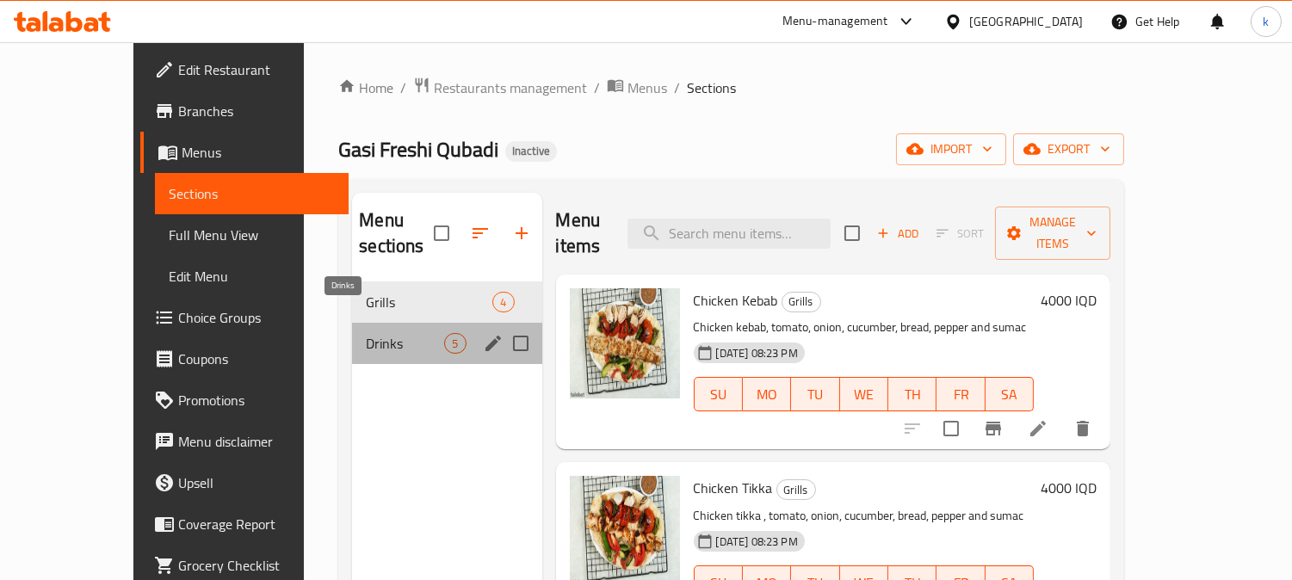
click at [366, 333] on span "Drinks" at bounding box center [405, 343] width 78 height 21
